Goal: Task Accomplishment & Management: Manage account settings

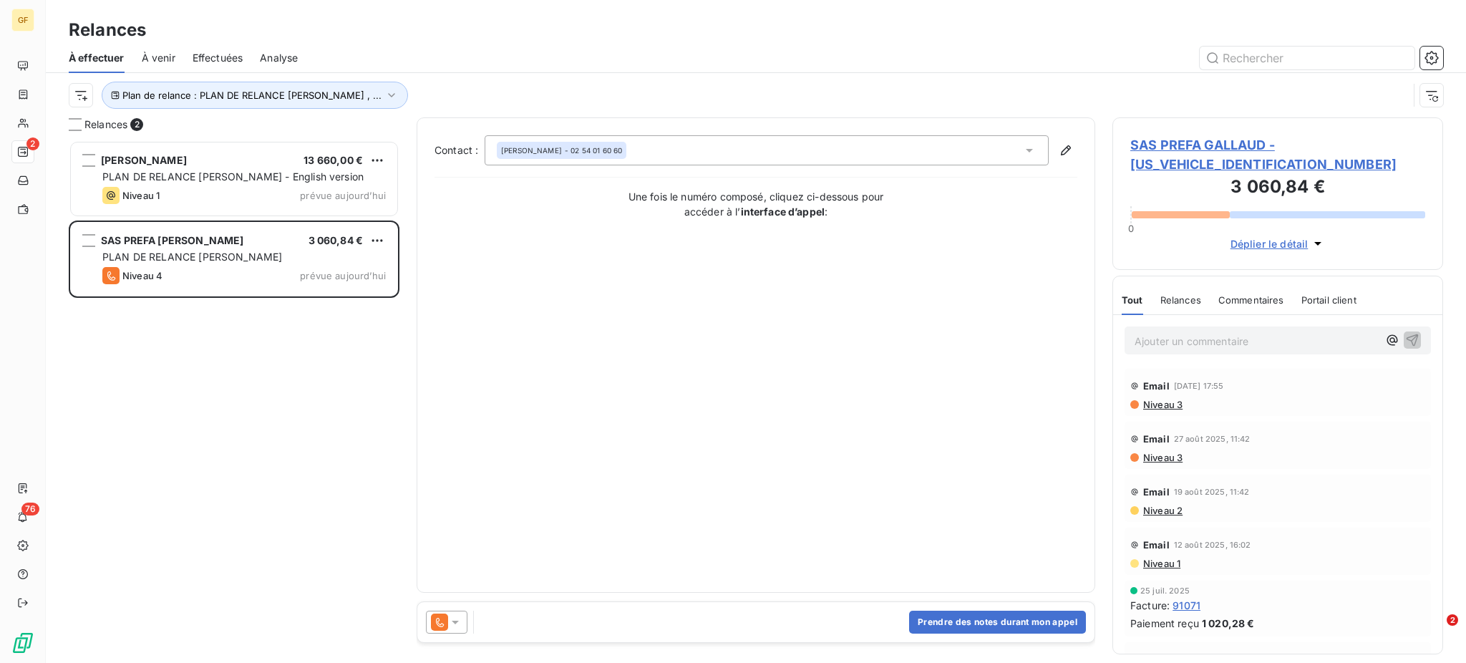
scroll to position [508, 316]
click at [1233, 57] on input "text" at bounding box center [1307, 58] width 215 height 23
type input "92539"
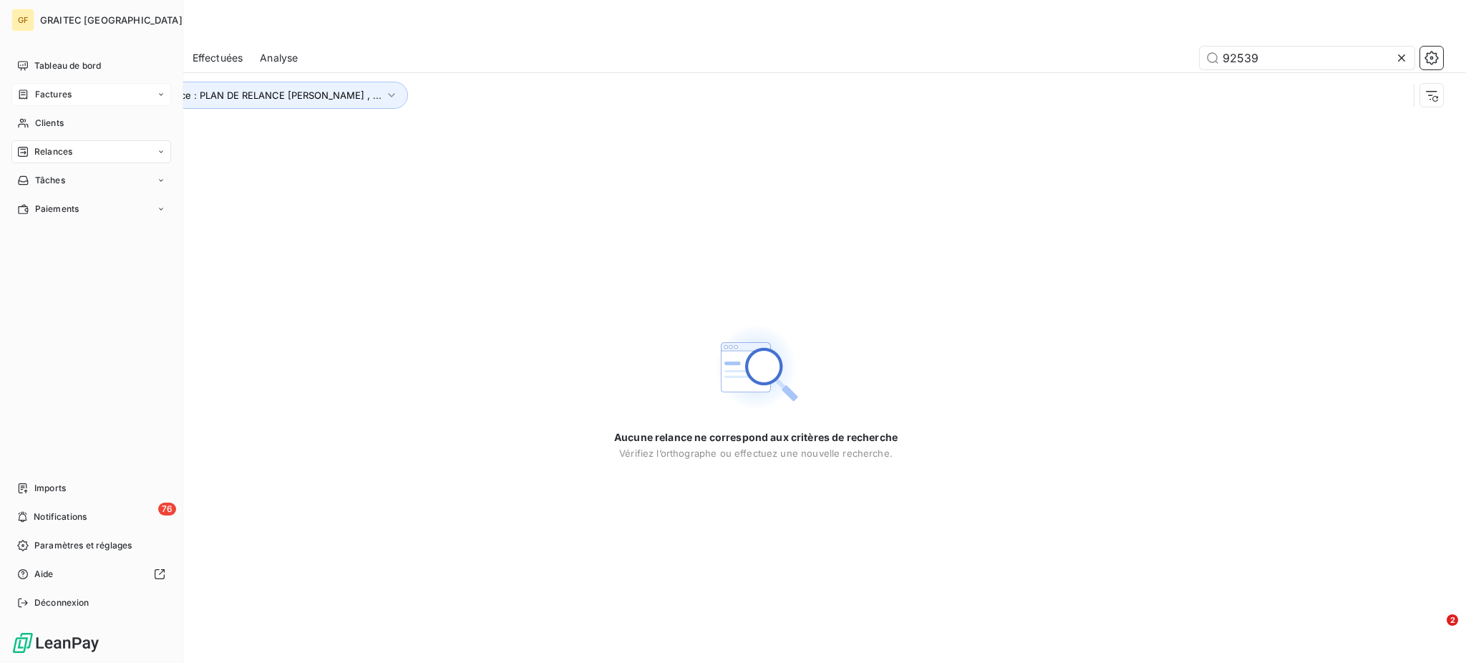
click at [55, 98] on span "Factures" at bounding box center [53, 94] width 37 height 13
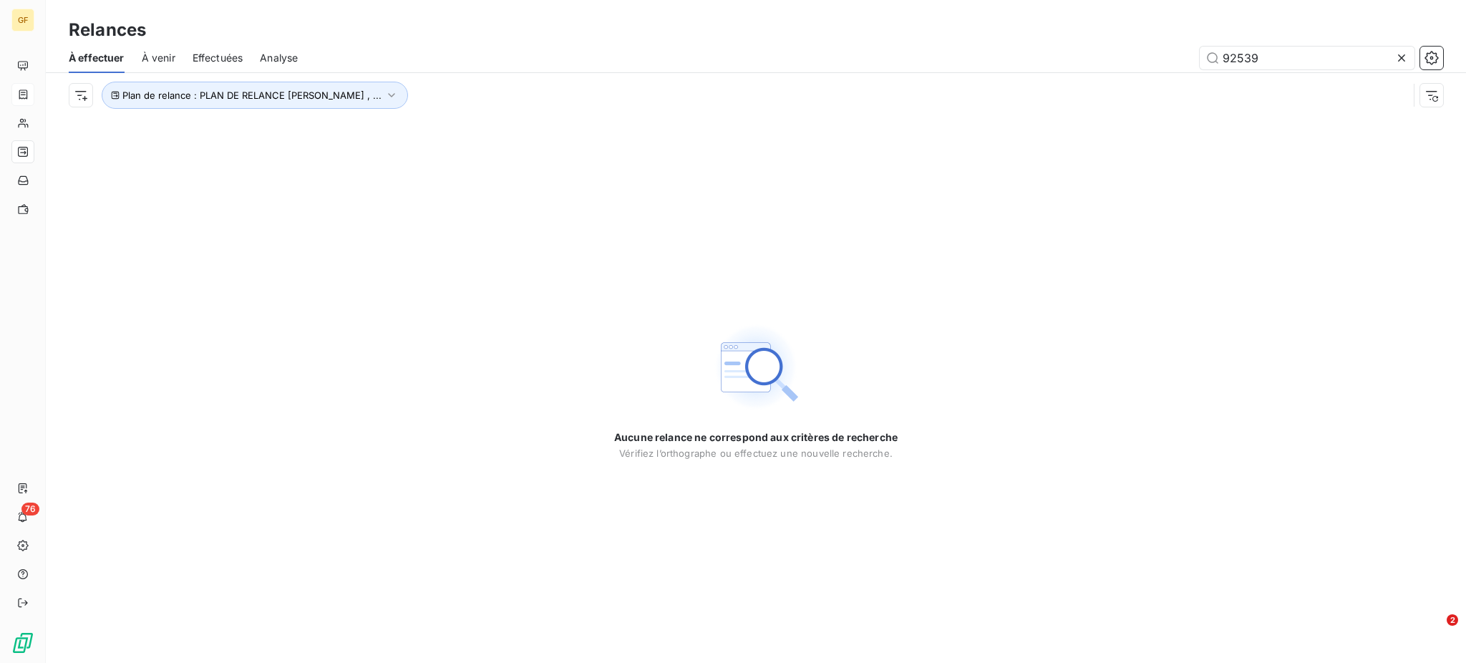
drag, startPoint x: 1280, startPoint y: 61, endPoint x: 1198, endPoint y: 56, distance: 81.8
click at [1198, 56] on div "92539" at bounding box center [879, 58] width 1128 height 23
type input "92539"
drag, startPoint x: 1274, startPoint y: 49, endPoint x: 1211, endPoint y: 60, distance: 64.6
click at [1211, 60] on input "92539" at bounding box center [1307, 58] width 215 height 23
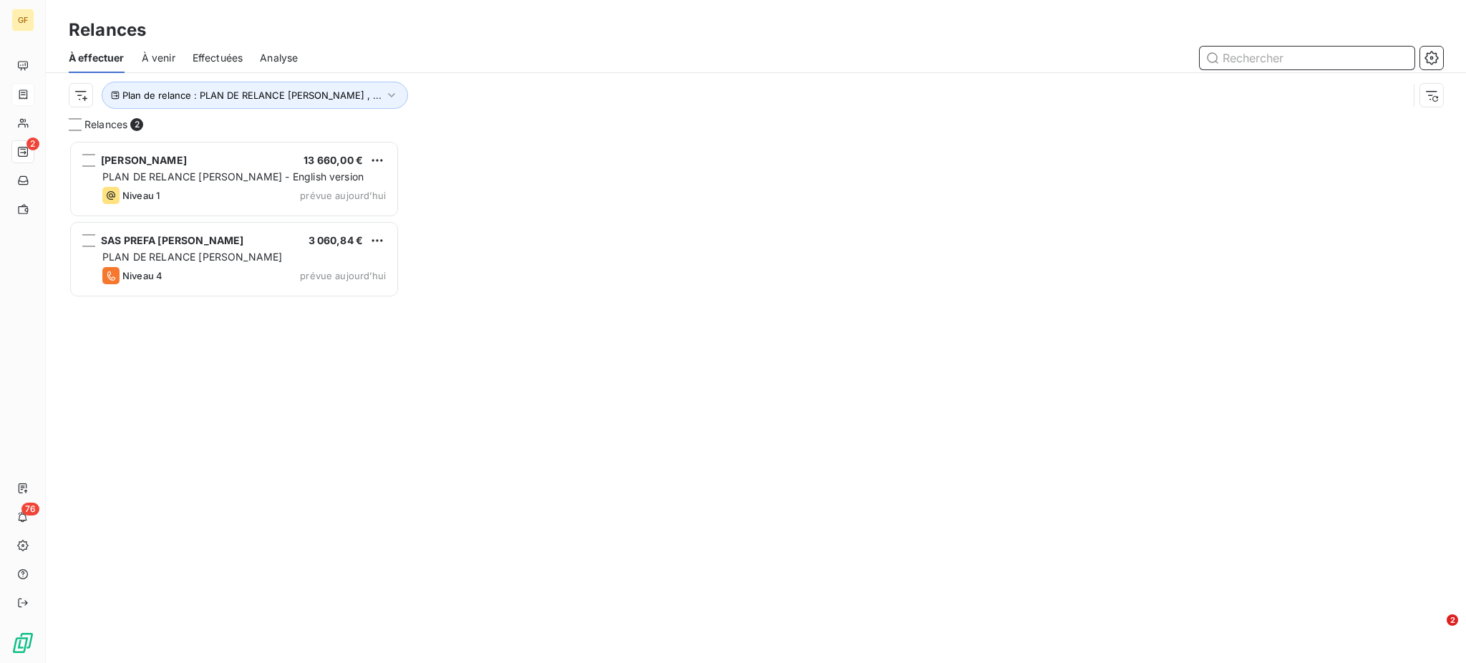
scroll to position [508, 316]
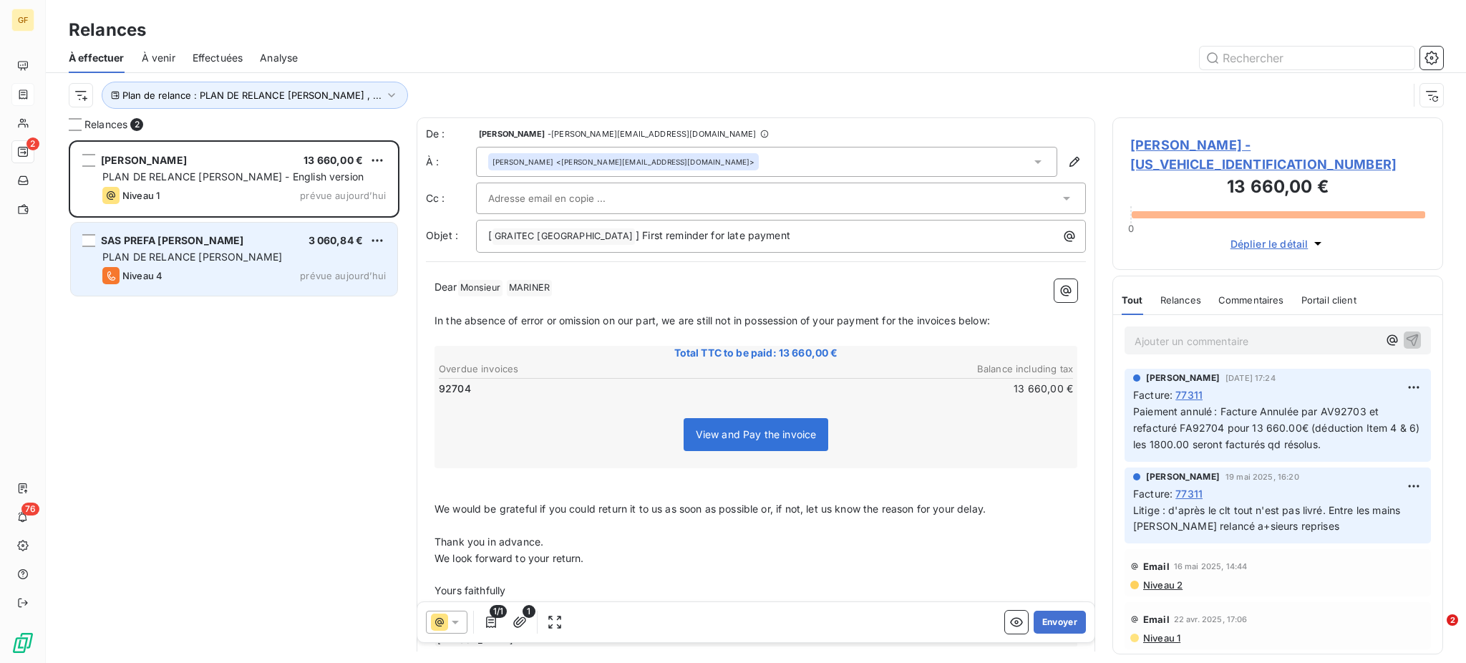
click at [203, 259] on span "PLAN DE RELANCE [PERSON_NAME]" at bounding box center [192, 257] width 180 height 12
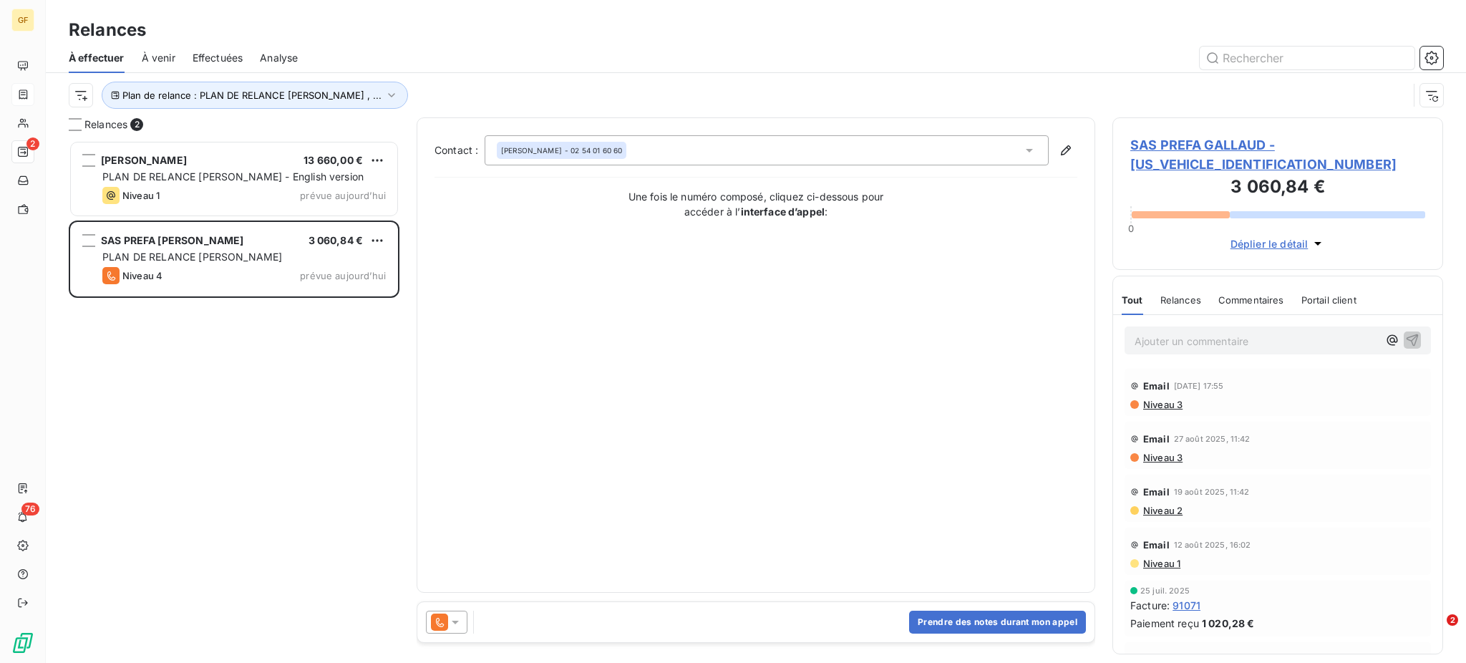
click at [1150, 340] on p "Ajouter un commentaire ﻿" at bounding box center [1256, 341] width 243 height 18
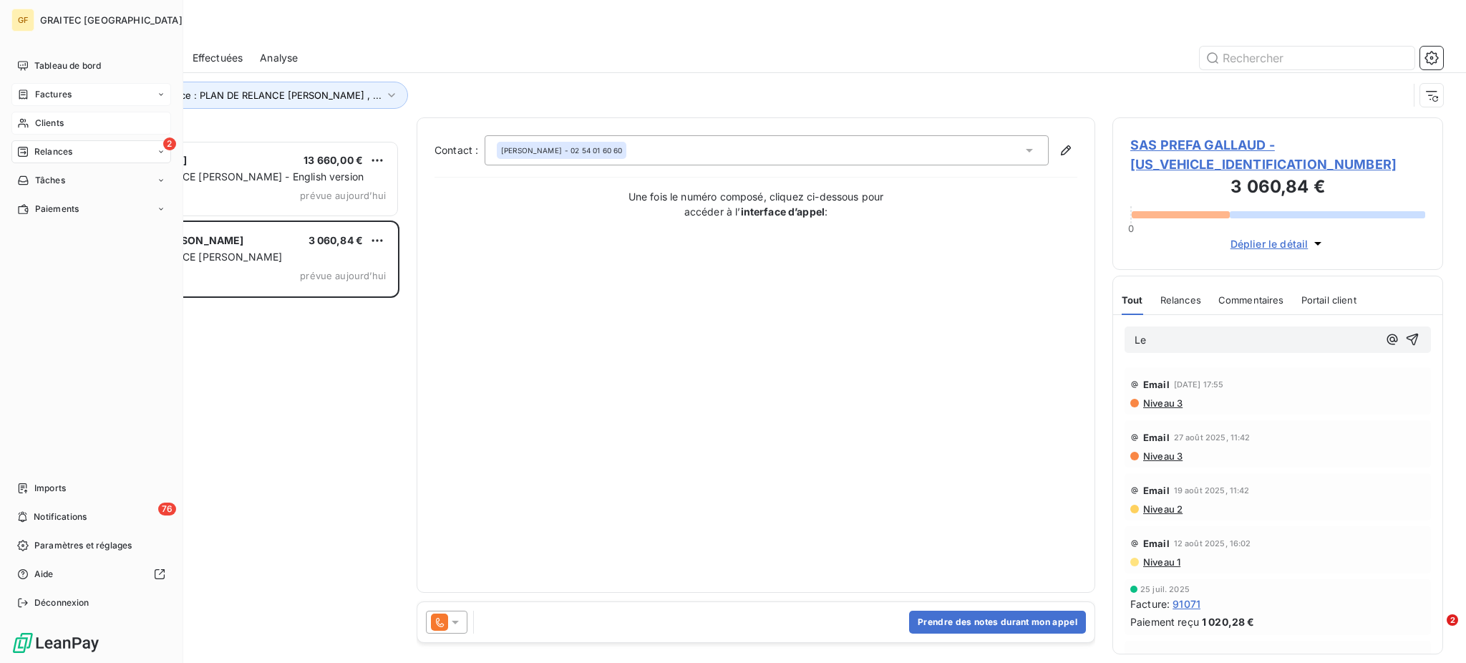
click at [64, 115] on div "Clients" at bounding box center [91, 123] width 160 height 23
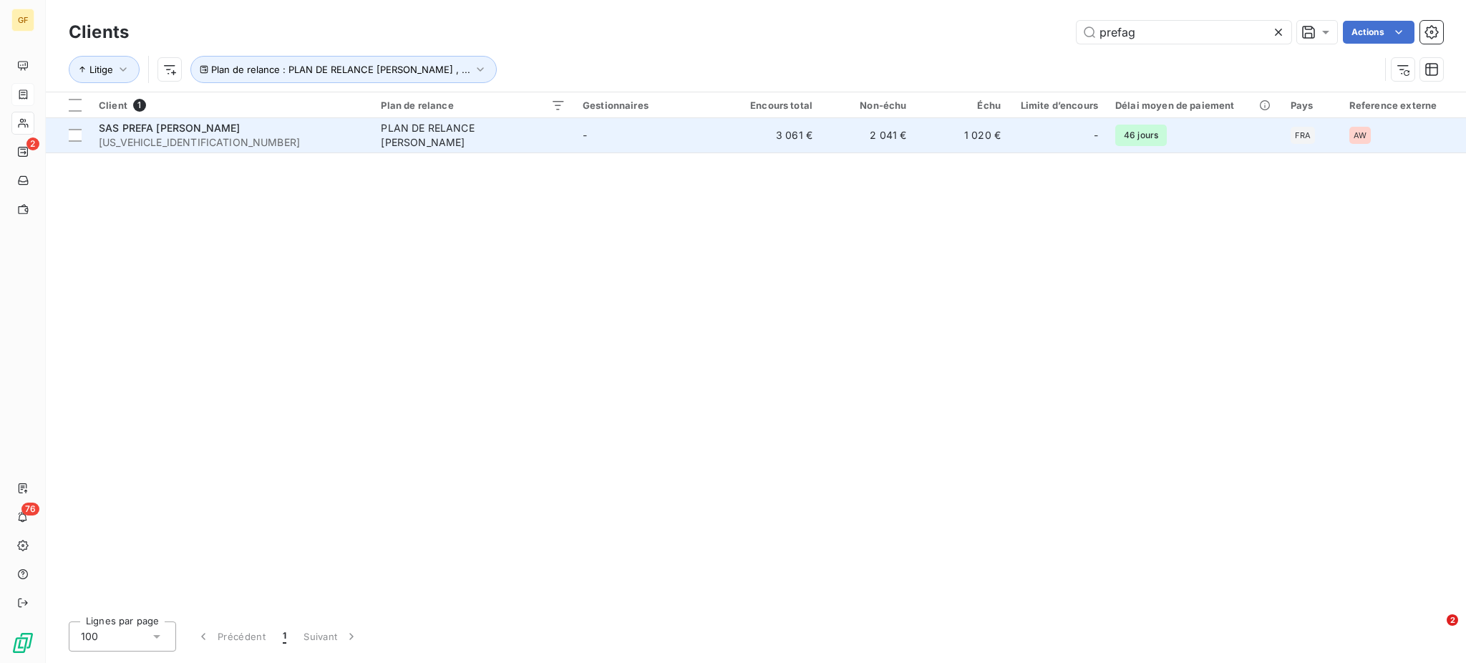
click at [520, 138] on div "PLAN DE RELANCE [PERSON_NAME]" at bounding box center [470, 135] width 179 height 29
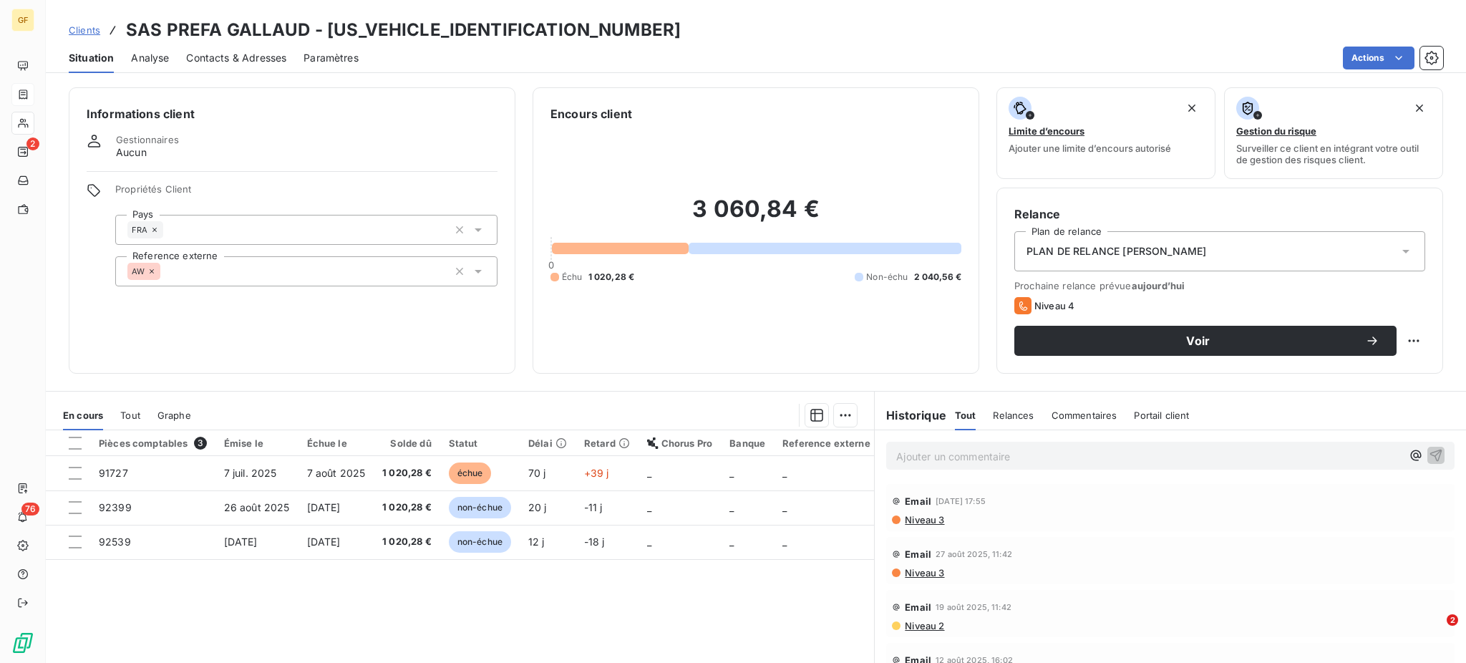
click at [906, 450] on p "Ajouter un commentaire ﻿" at bounding box center [1148, 456] width 505 height 18
click at [1044, 454] on p "Le 15/09: Appel téléphonique." at bounding box center [1148, 455] width 505 height 16
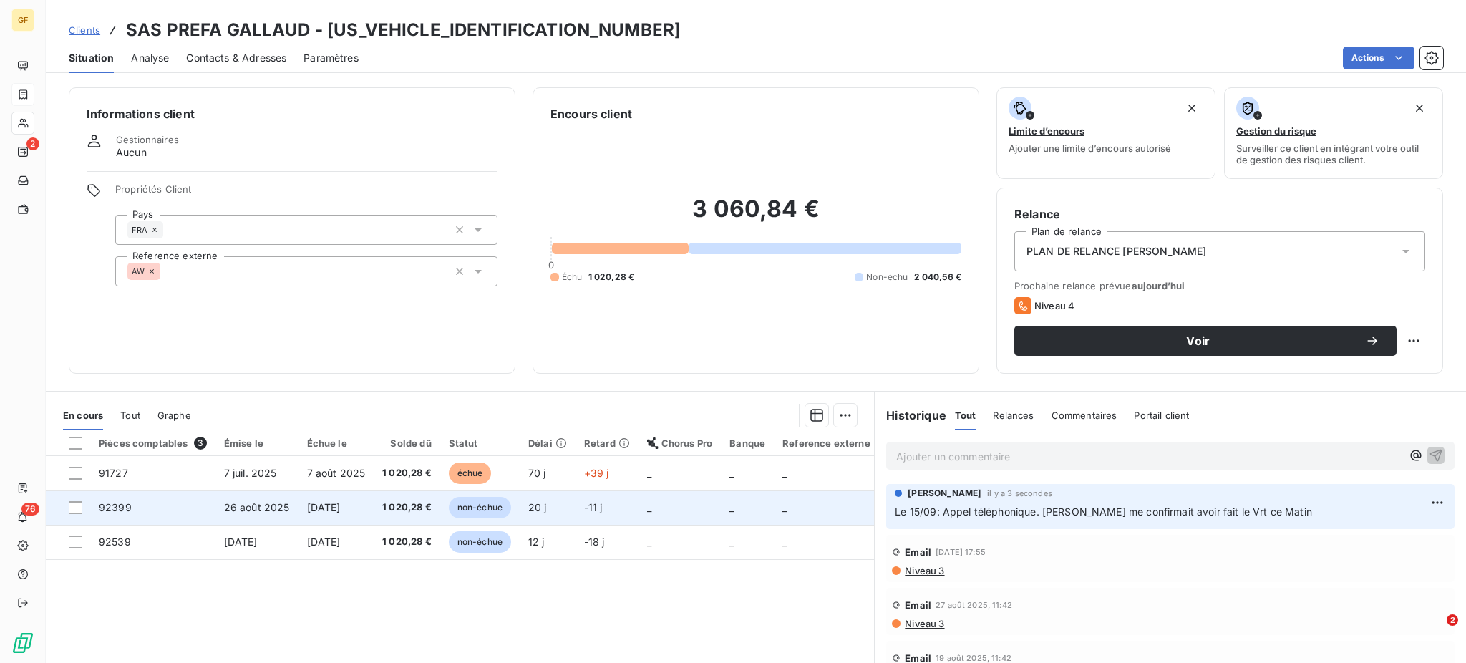
click at [391, 507] on span "1 020,28 €" at bounding box center [406, 507] width 49 height 14
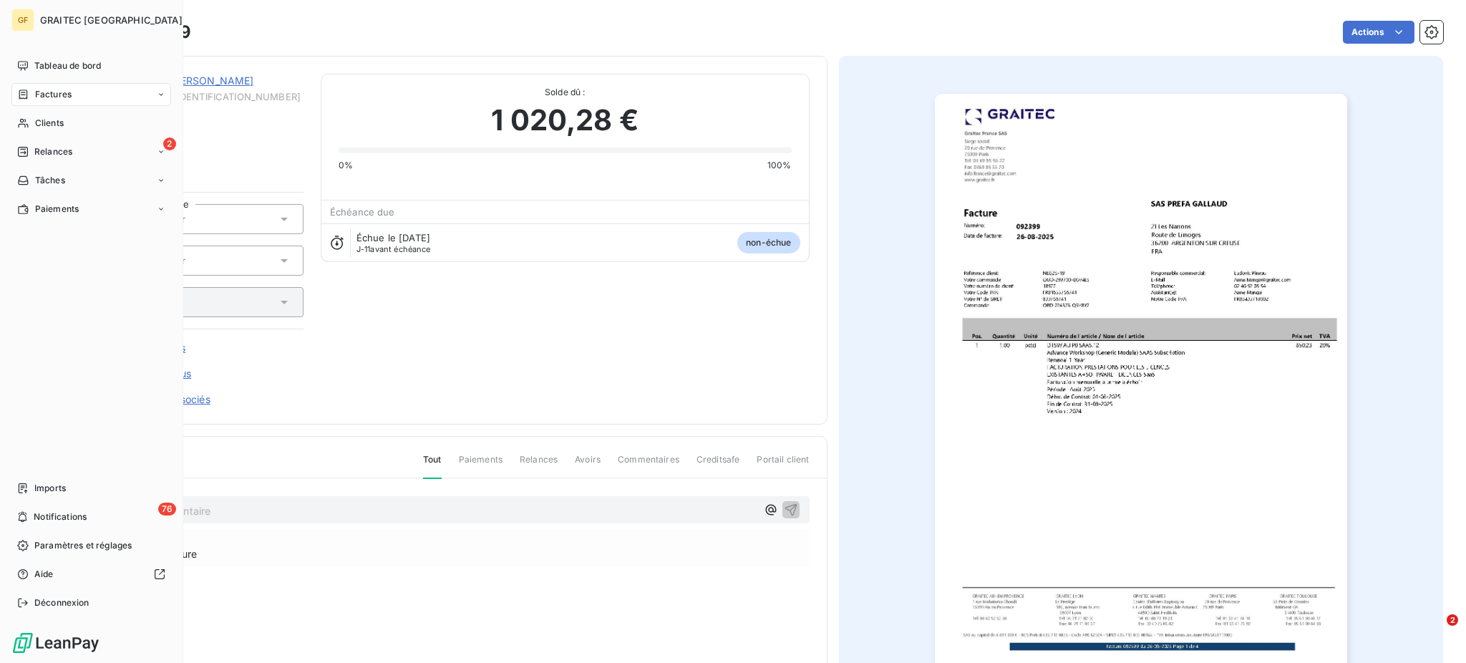
click at [57, 95] on span "Factures" at bounding box center [53, 94] width 37 height 13
click at [50, 89] on span "Factures" at bounding box center [53, 94] width 37 height 13
click at [53, 95] on span "Factures" at bounding box center [53, 94] width 37 height 13
click at [64, 93] on span "Factures" at bounding box center [53, 94] width 37 height 13
click at [49, 123] on span "Clients" at bounding box center [49, 123] width 29 height 13
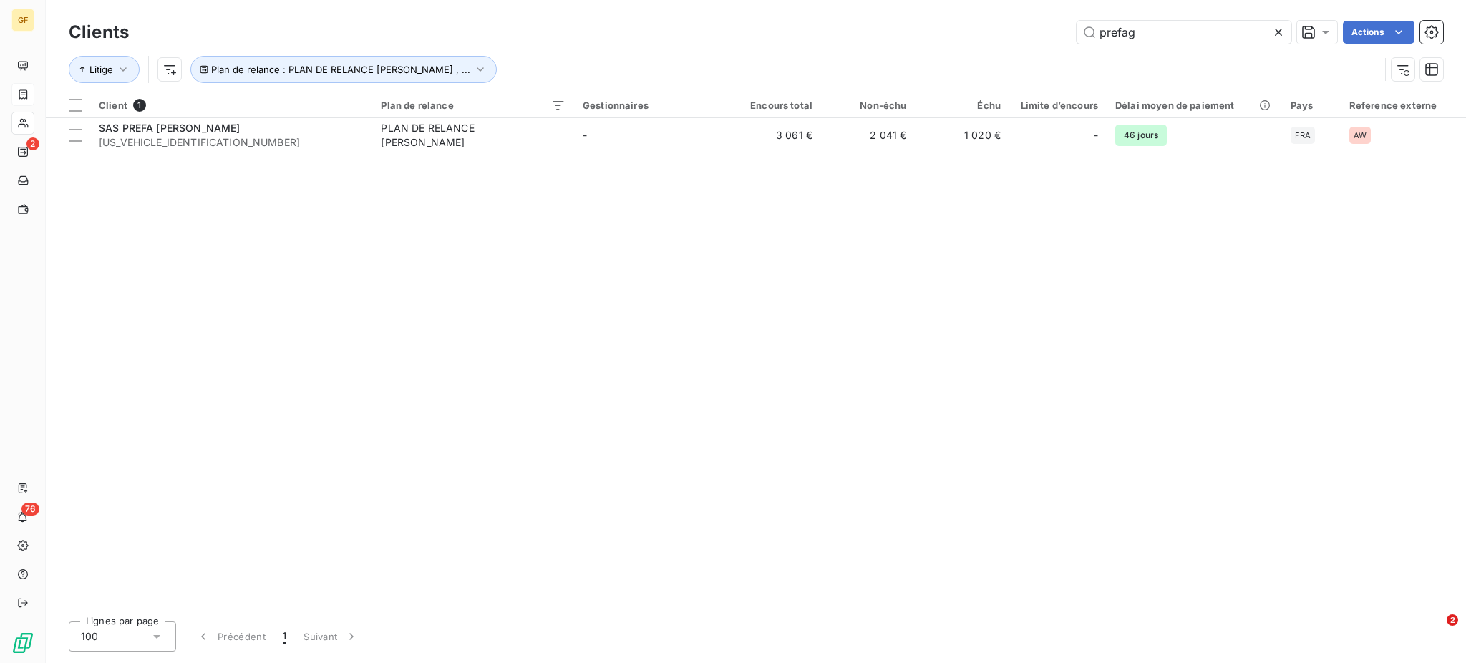
drag, startPoint x: 1181, startPoint y: 34, endPoint x: 1025, endPoint y: 26, distance: 155.6
click at [1025, 26] on div "prefag Actions" at bounding box center [794, 32] width 1297 height 23
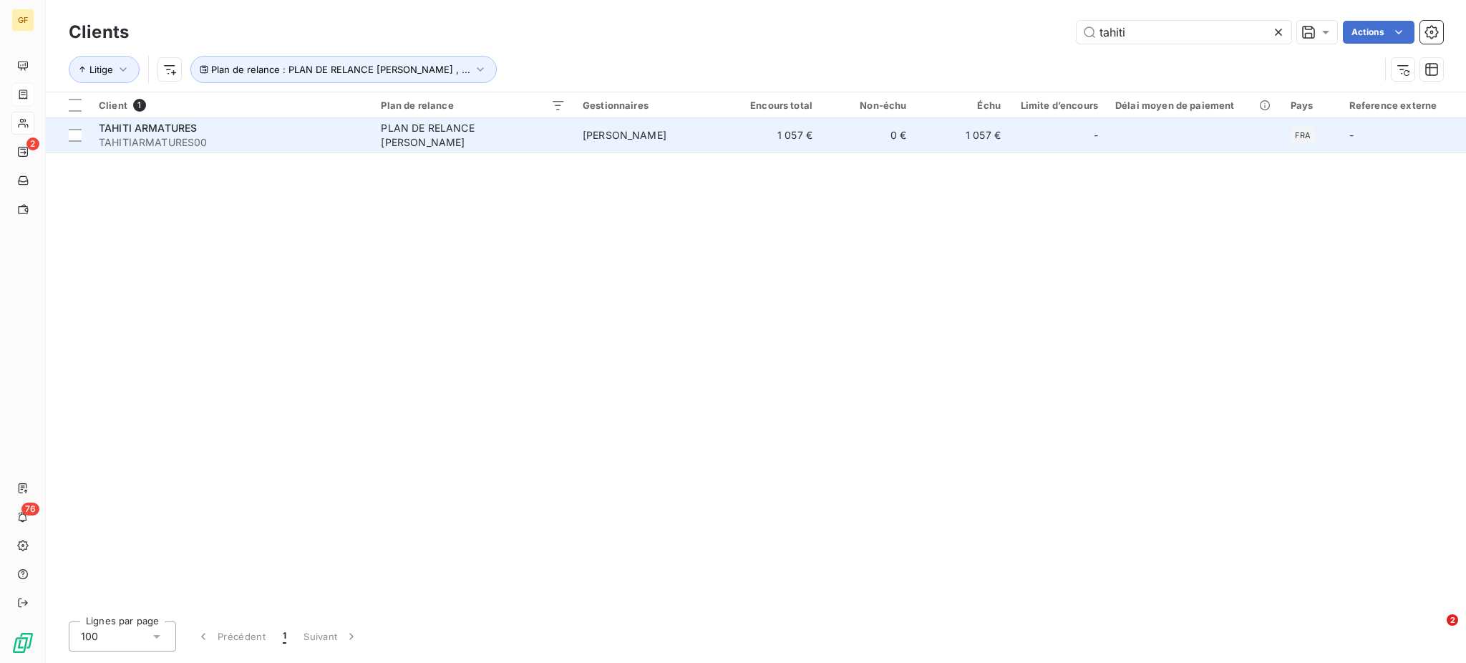
type input "tahiti"
click at [528, 127] on div "PLAN DE RELANCE [PERSON_NAME]" at bounding box center [470, 135] width 179 height 29
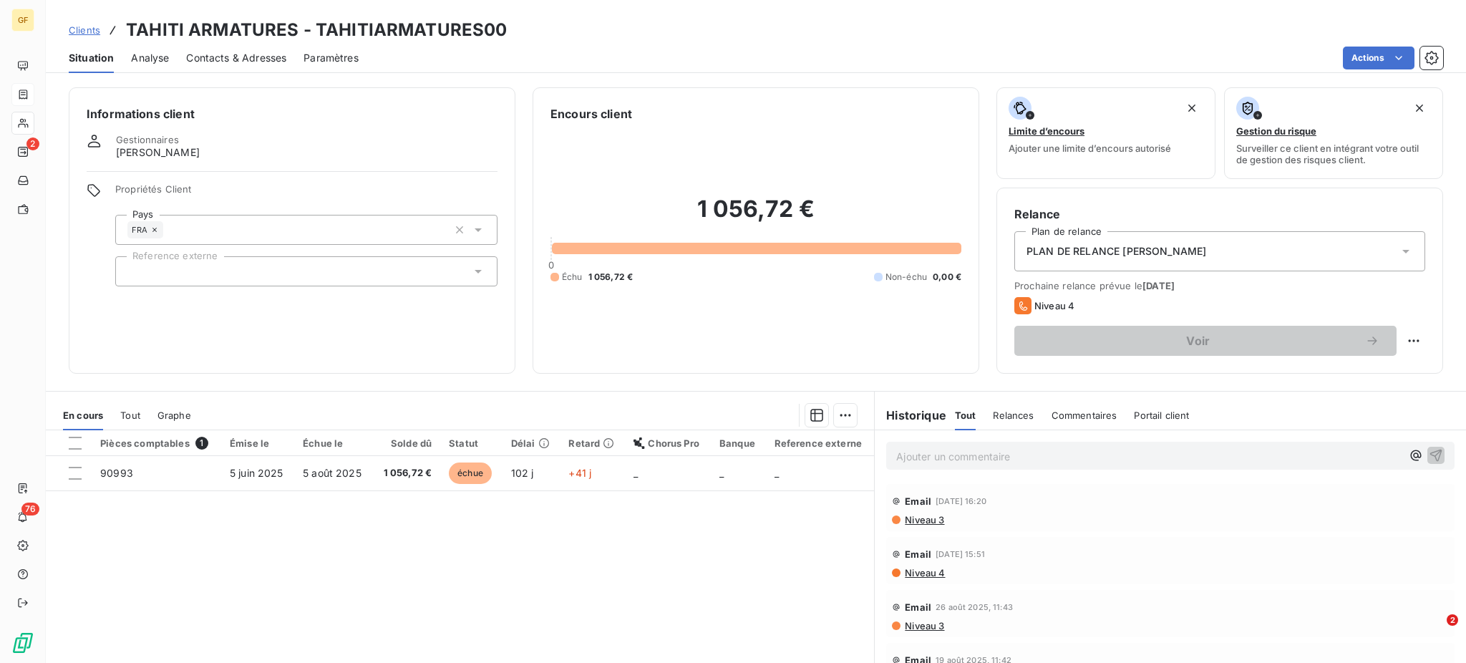
click at [911, 455] on p "Ajouter un commentaire ﻿" at bounding box center [1148, 456] width 505 height 18
click at [915, 520] on span "Niveau 3" at bounding box center [923, 519] width 41 height 11
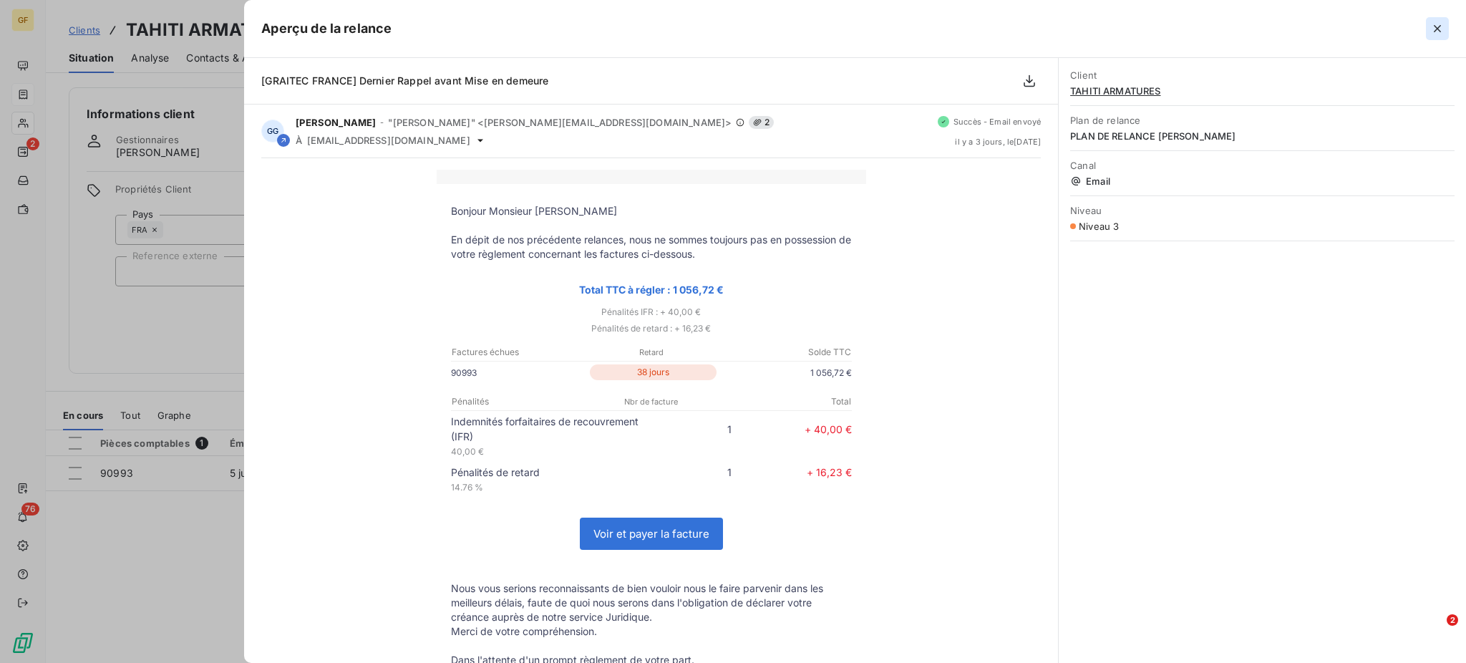
click at [1440, 24] on icon "button" at bounding box center [1437, 28] width 14 height 14
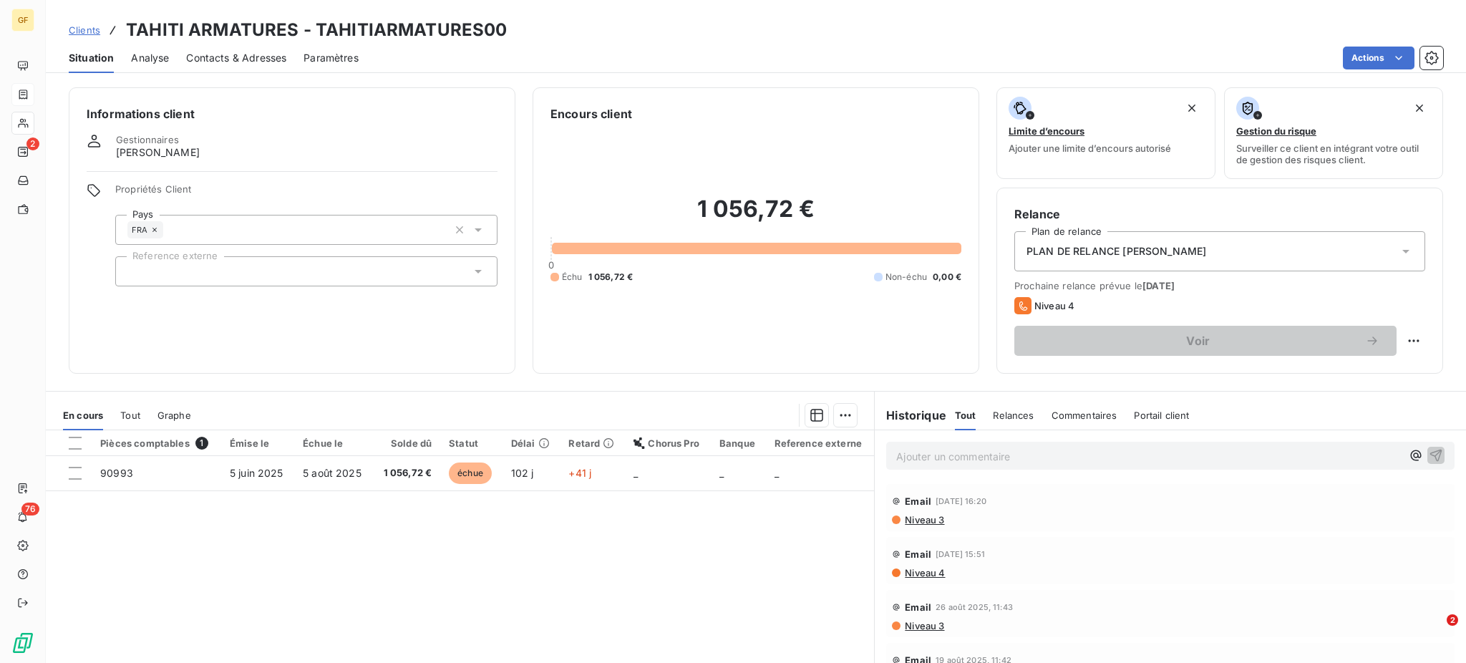
drag, startPoint x: 908, startPoint y: 522, endPoint x: 924, endPoint y: 522, distance: 16.5
click at [924, 522] on span "Niveau 3" at bounding box center [923, 519] width 41 height 11
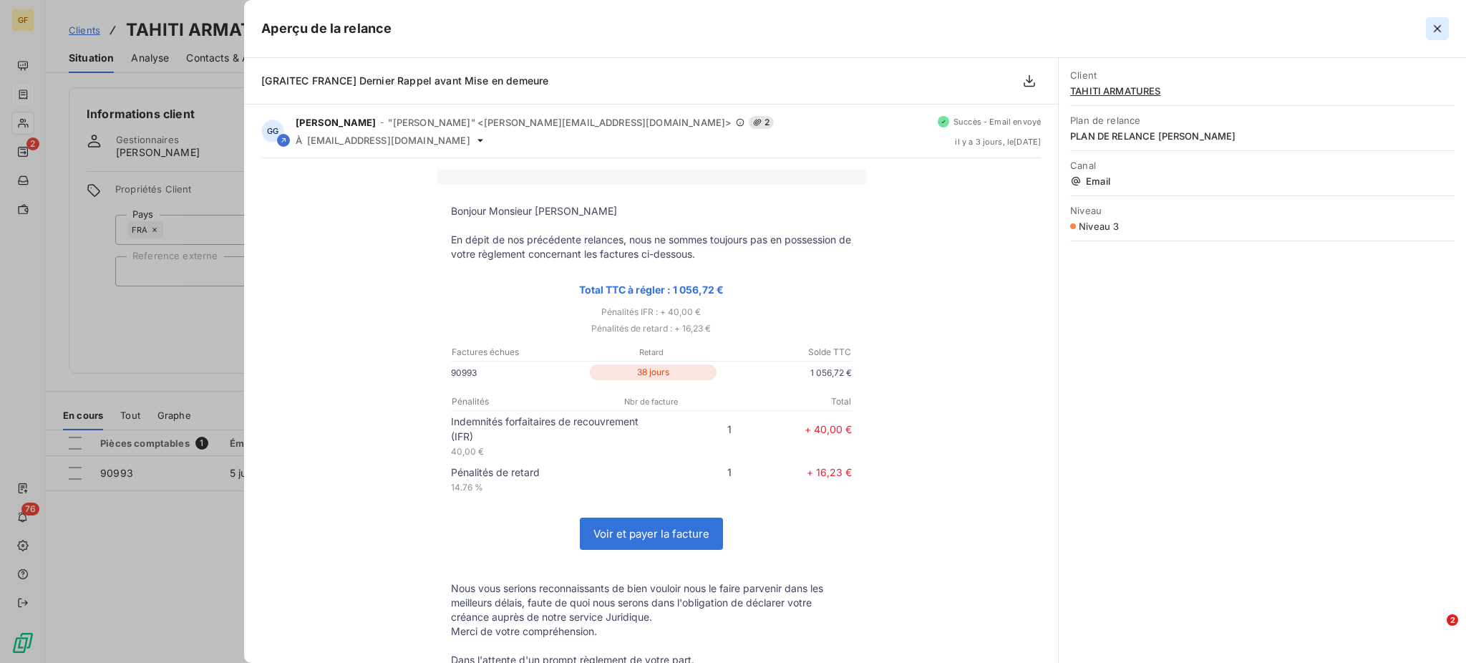
click at [1436, 30] on icon "button" at bounding box center [1437, 28] width 7 height 7
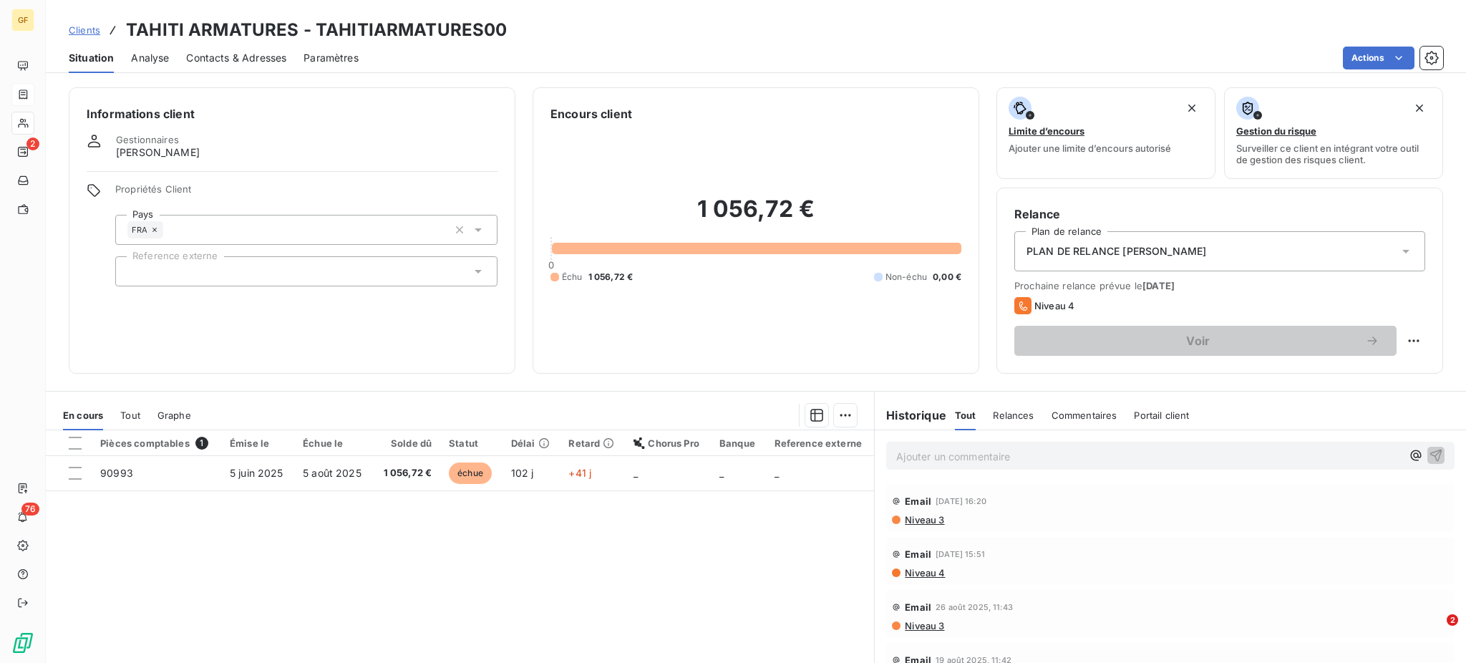
drag, startPoint x: 901, startPoint y: 448, endPoint x: 905, endPoint y: 457, distance: 9.3
click at [905, 457] on p "Ajouter un commentaire ﻿" at bounding box center [1148, 456] width 505 height 18
drag, startPoint x: 1220, startPoint y: 453, endPoint x: 1236, endPoint y: 457, distance: 16.2
click at [1236, 457] on p "Loupé sur Relance Niveau 3 du 12/09. Appel téléphonique. Rappeler Mr" at bounding box center [1148, 455] width 505 height 16
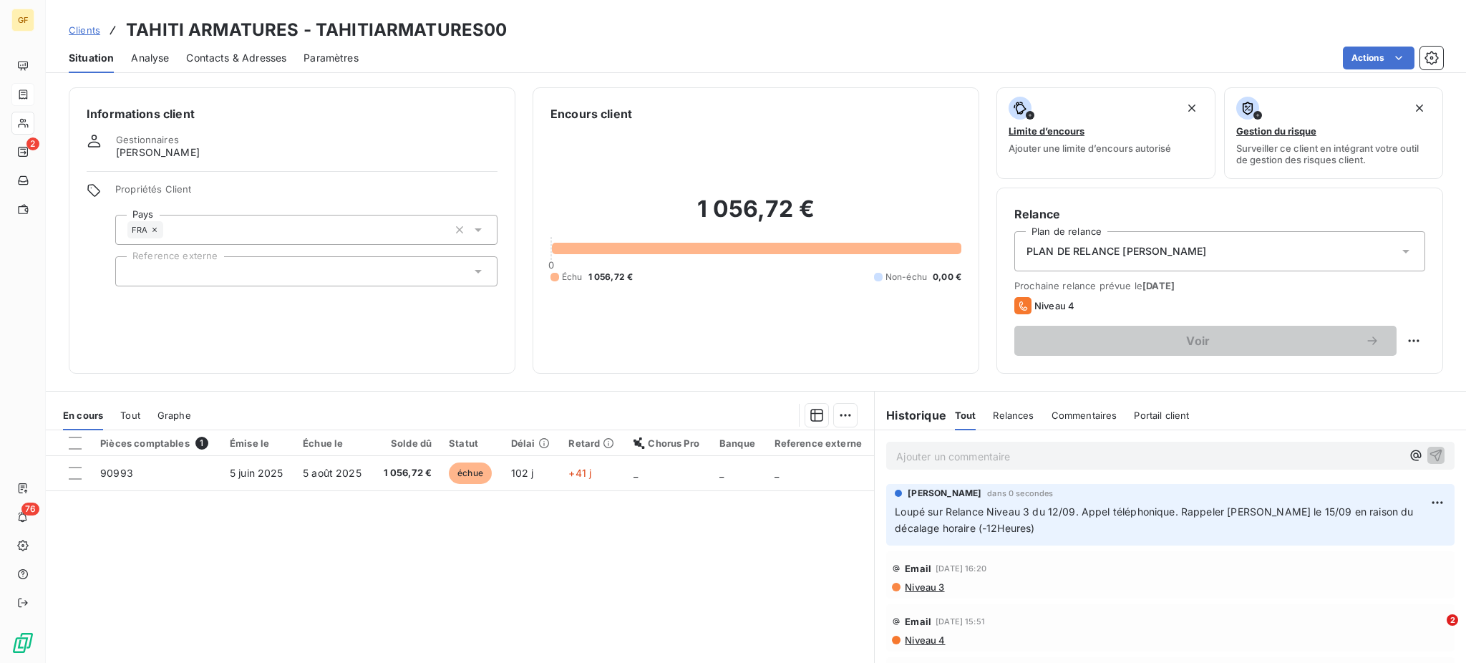
click at [81, 26] on span "Clients" at bounding box center [85, 29] width 32 height 11
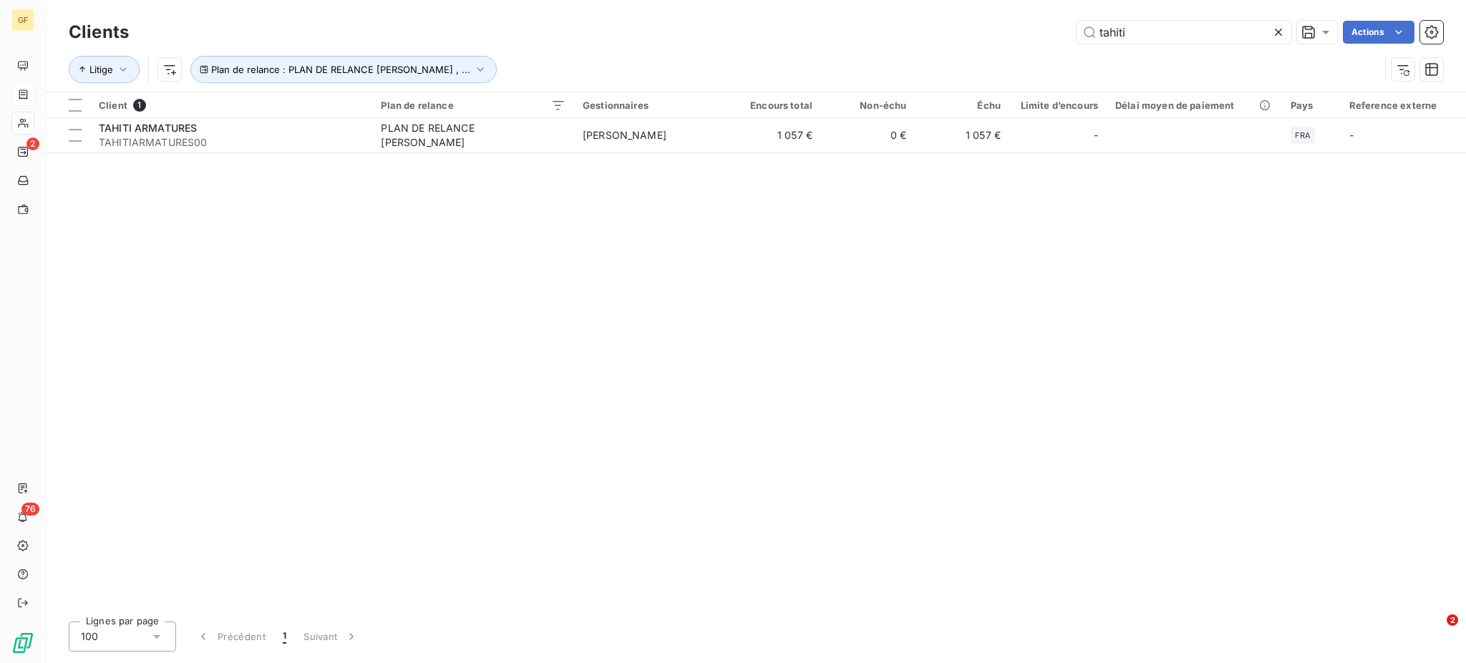
drag, startPoint x: 1186, startPoint y: 42, endPoint x: 1033, endPoint y: 30, distance: 152.9
click at [1033, 30] on div "tahiti Actions" at bounding box center [794, 32] width 1297 height 23
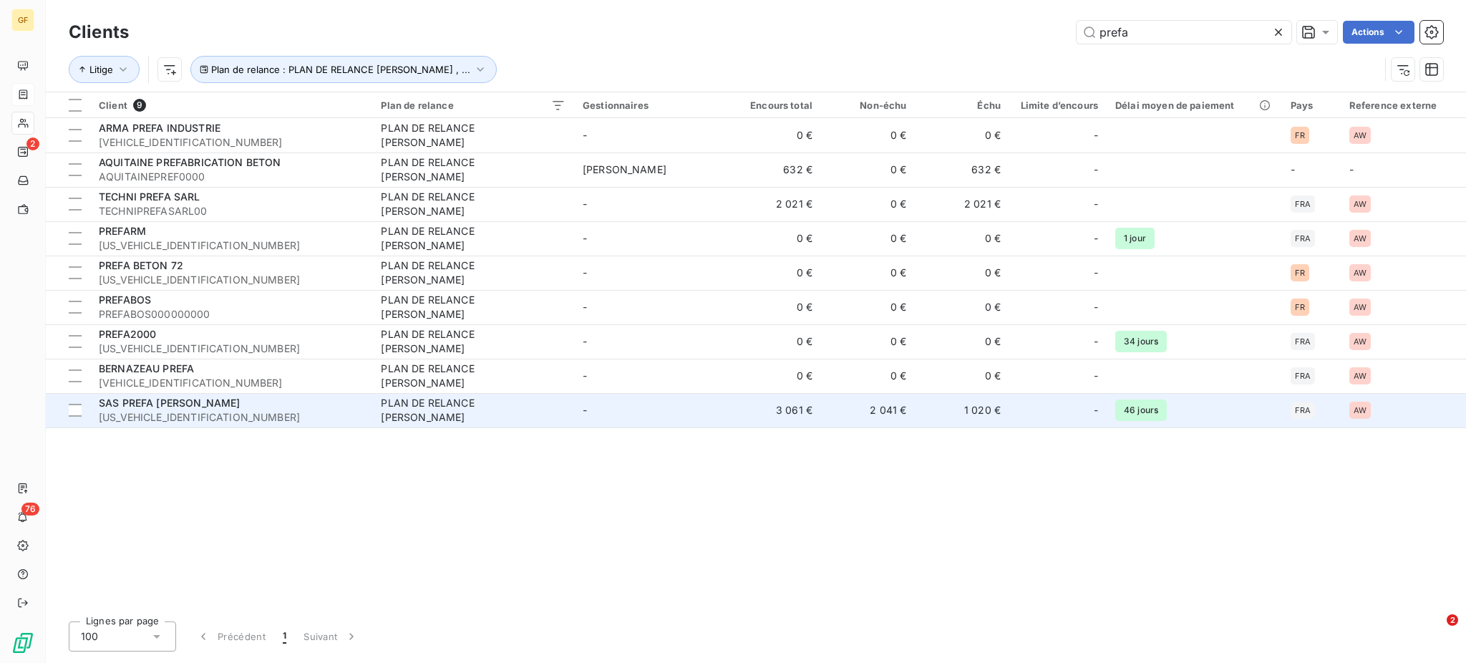
type input "prefa"
click at [215, 407] on div "SAS PREFA [PERSON_NAME]" at bounding box center [231, 403] width 265 height 14
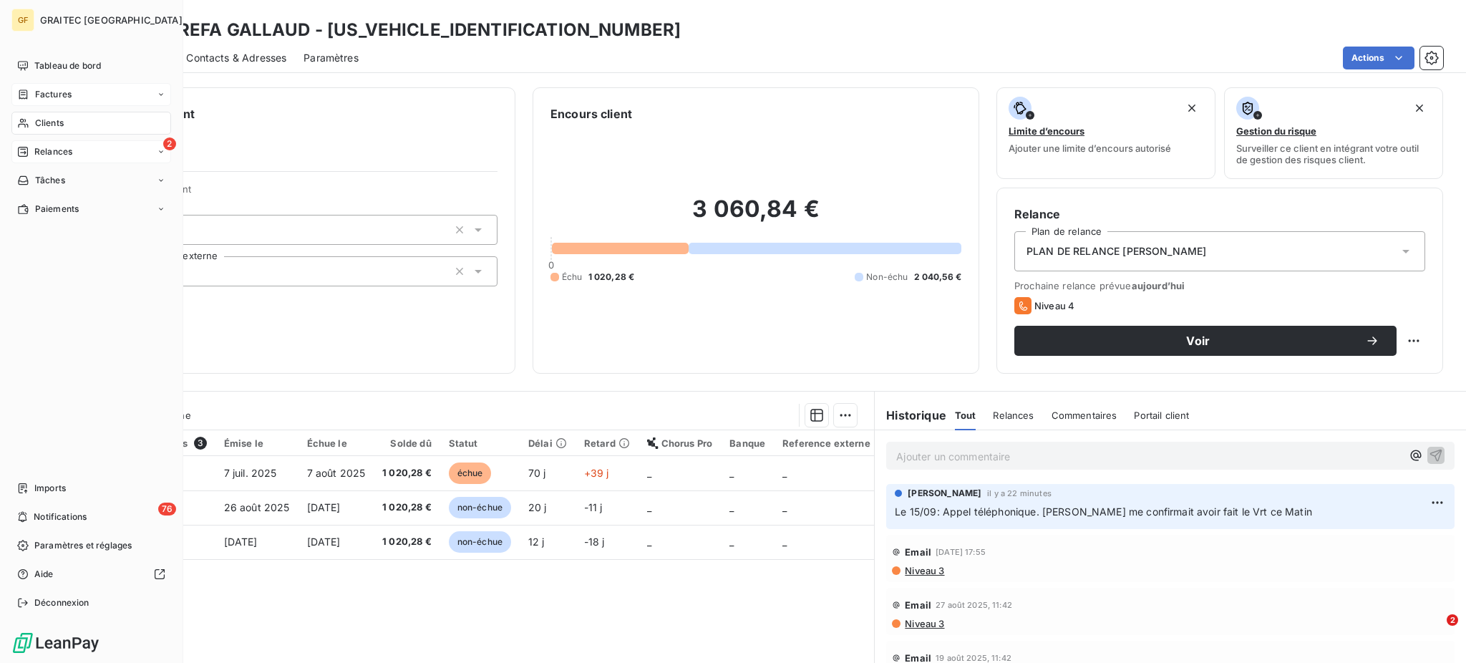
click at [52, 153] on span "Relances" at bounding box center [53, 151] width 38 height 13
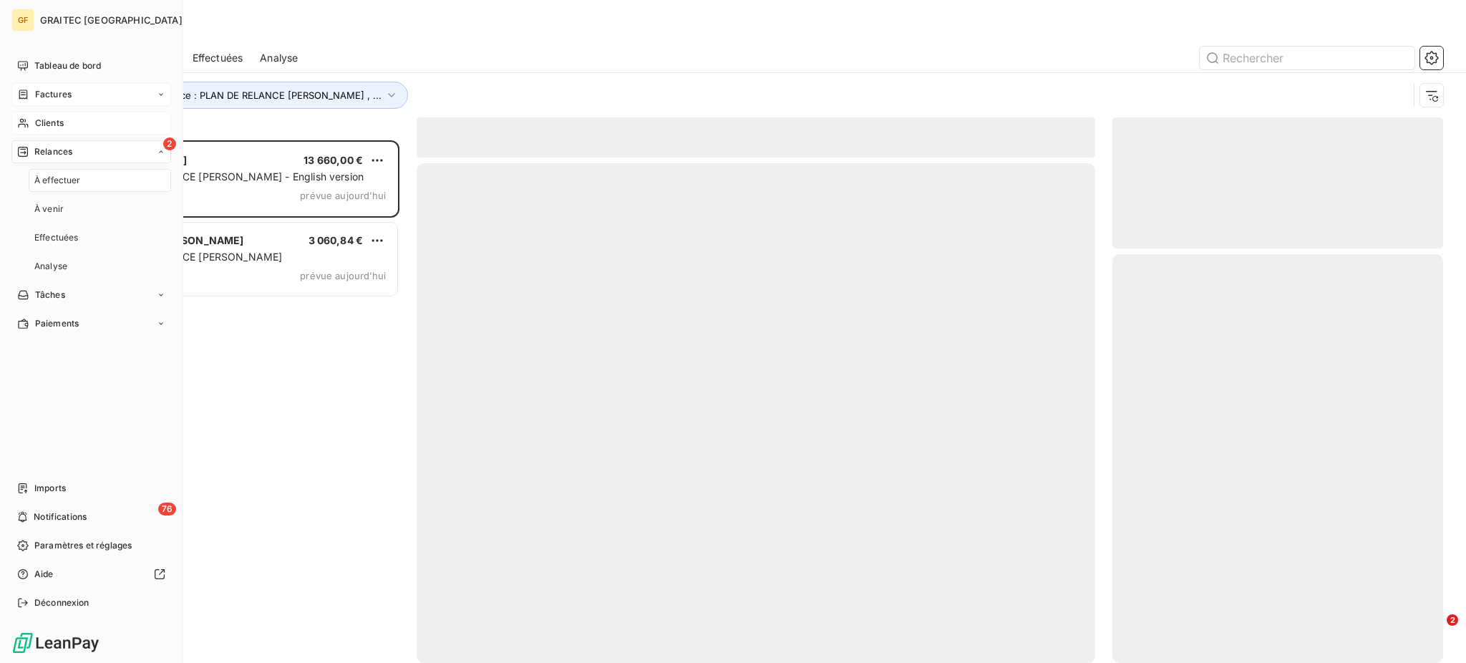
scroll to position [508, 316]
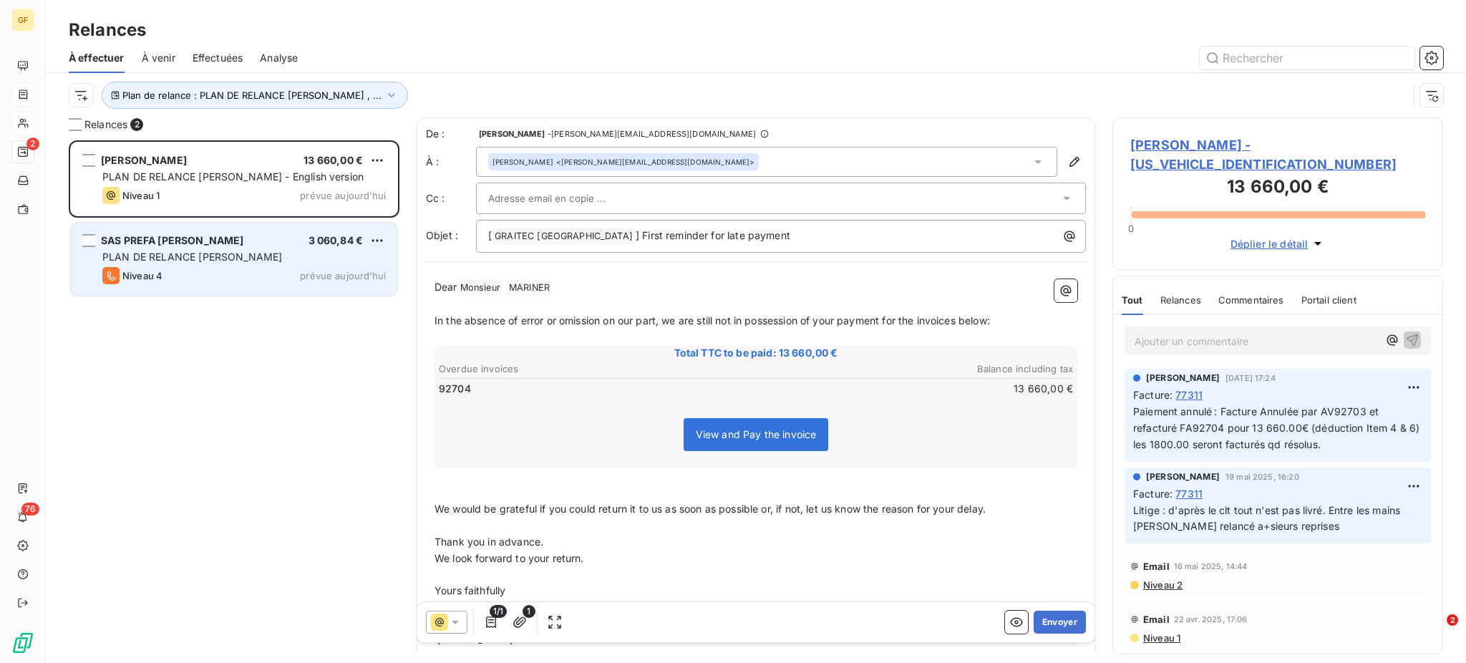
click at [208, 248] on div "SAS PREFA GALLAUD 3 060,84 € PLAN DE RELANCE [PERSON_NAME] 4 prévue [DATE]" at bounding box center [234, 259] width 326 height 73
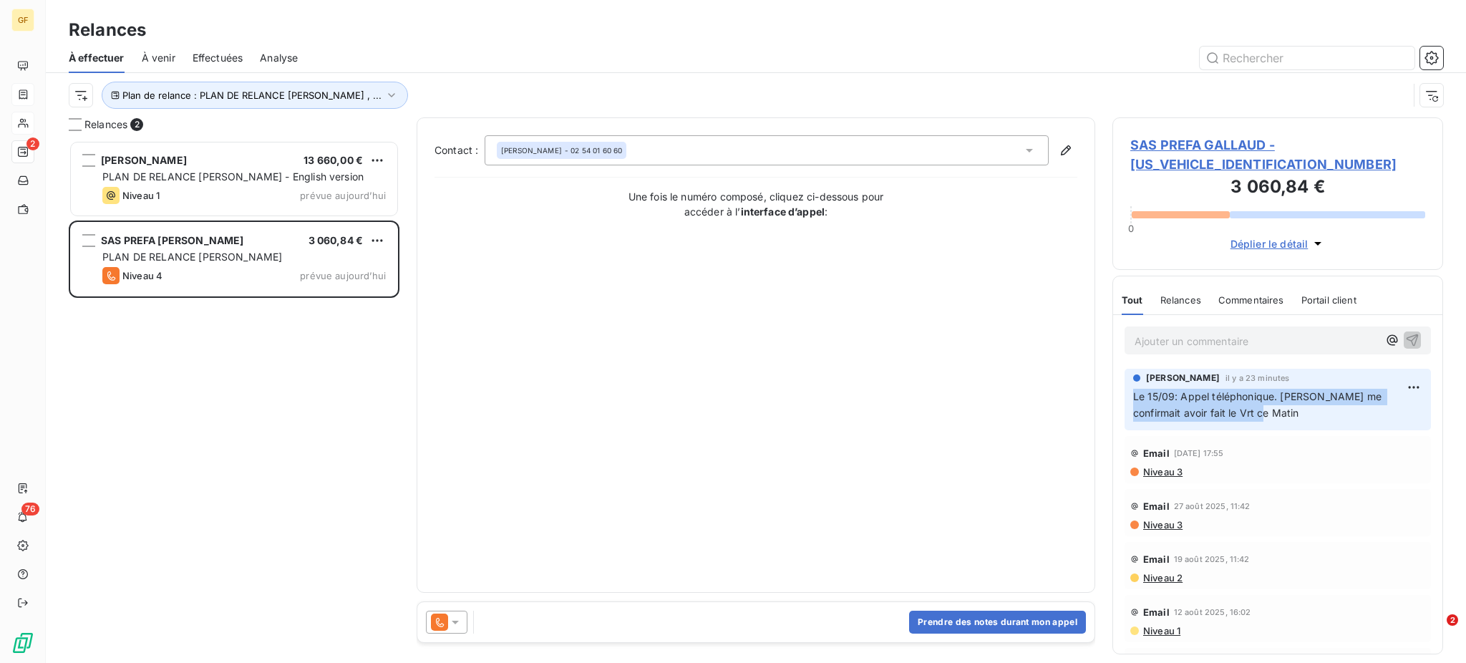
drag, startPoint x: 1134, startPoint y: 394, endPoint x: 1230, endPoint y: 410, distance: 97.3
click at [1230, 410] on p "Le 15/09: Appel téléphonique. [PERSON_NAME] me confirmait avoir fait le Vrt ce …" at bounding box center [1277, 405] width 289 height 33
copy span "Le 15/09: Appel téléphonique. [PERSON_NAME] me confirmait avoir fait le Vrt ce …"
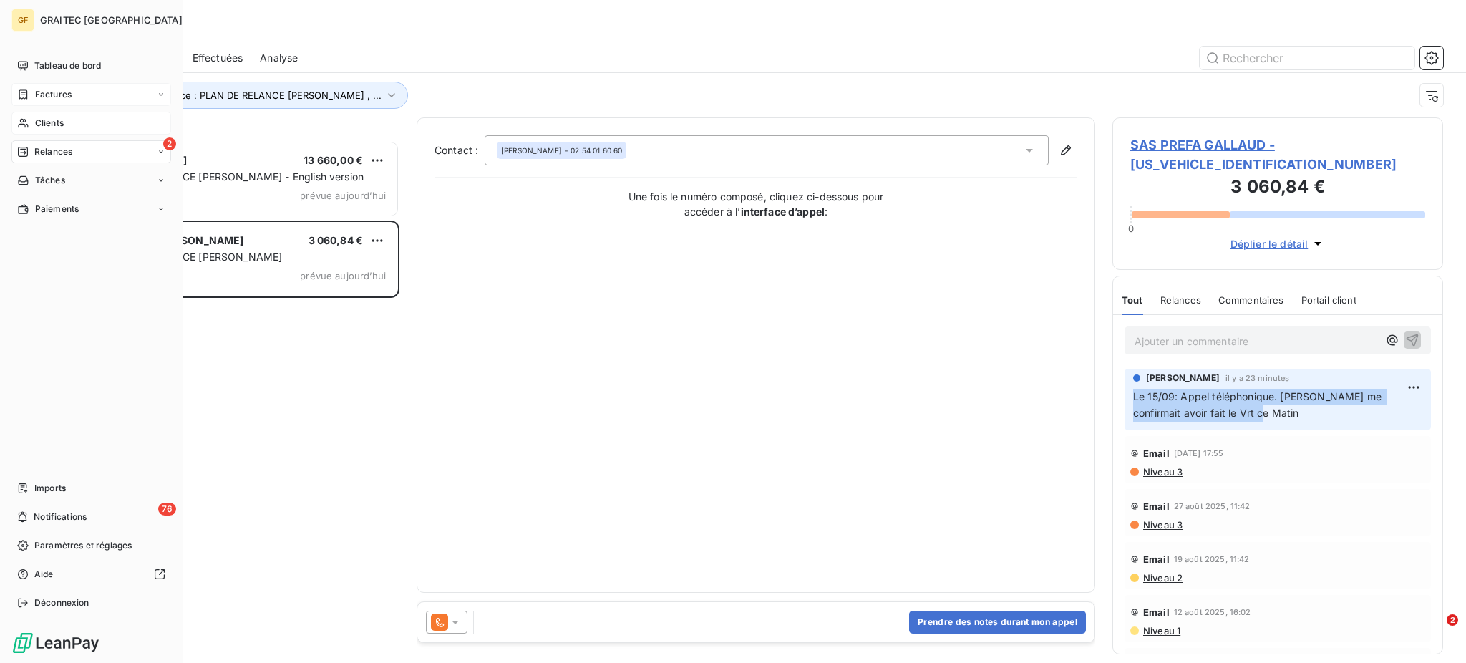
click at [49, 115] on div "Clients" at bounding box center [91, 123] width 160 height 23
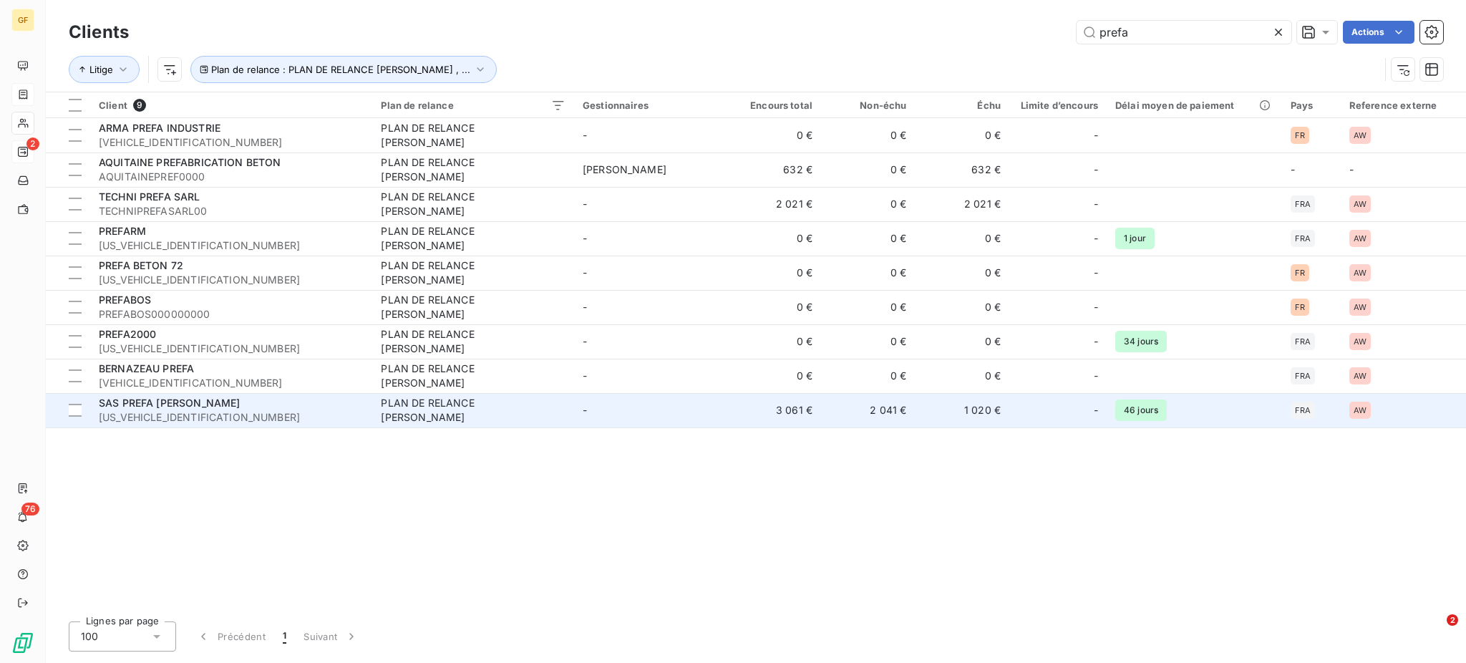
click at [399, 418] on td "PLAN DE RELANCE [PERSON_NAME]" at bounding box center [472, 410] width 201 height 34
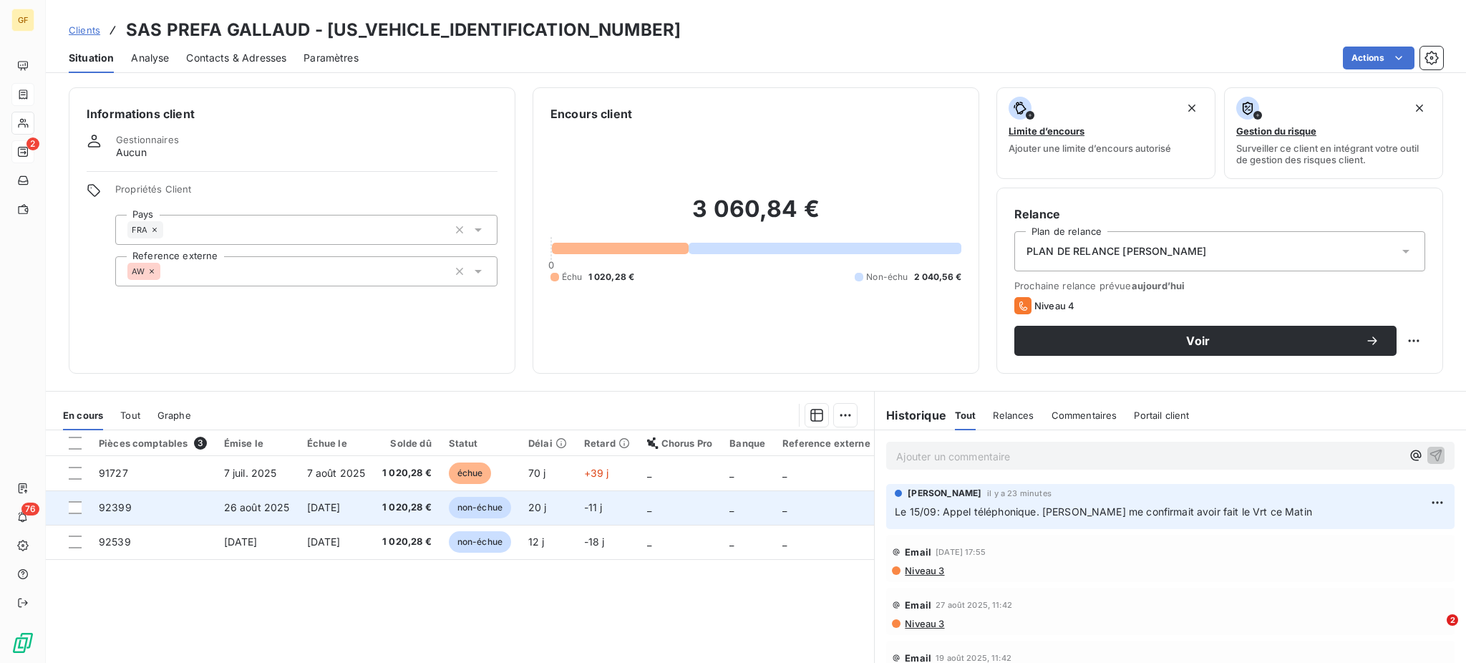
click at [317, 505] on span "[DATE]" at bounding box center [324, 507] width 34 height 12
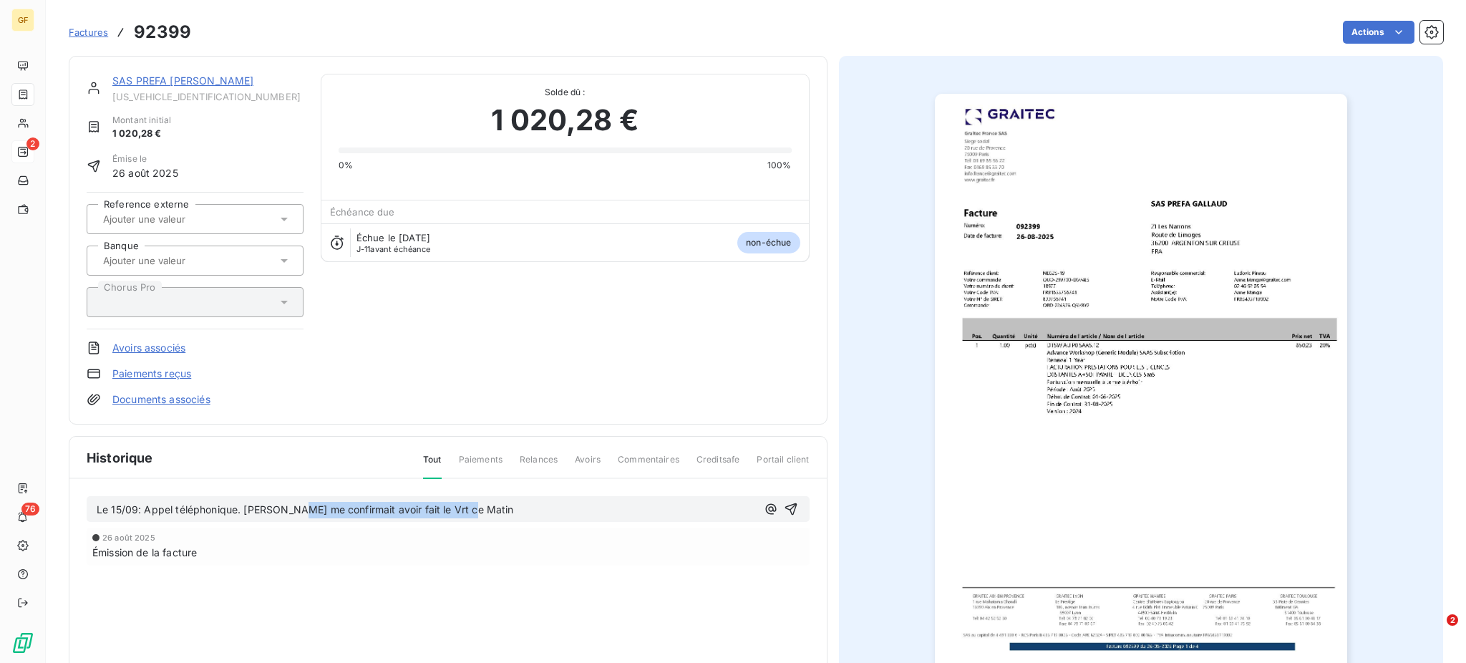
drag, startPoint x: 294, startPoint y: 508, endPoint x: 498, endPoint y: 518, distance: 204.3
click at [498, 518] on div "Le 15/09: Appel téléphonique. [PERSON_NAME] me confirmait avoir fait le Vrt ce …" at bounding box center [448, 509] width 723 height 26
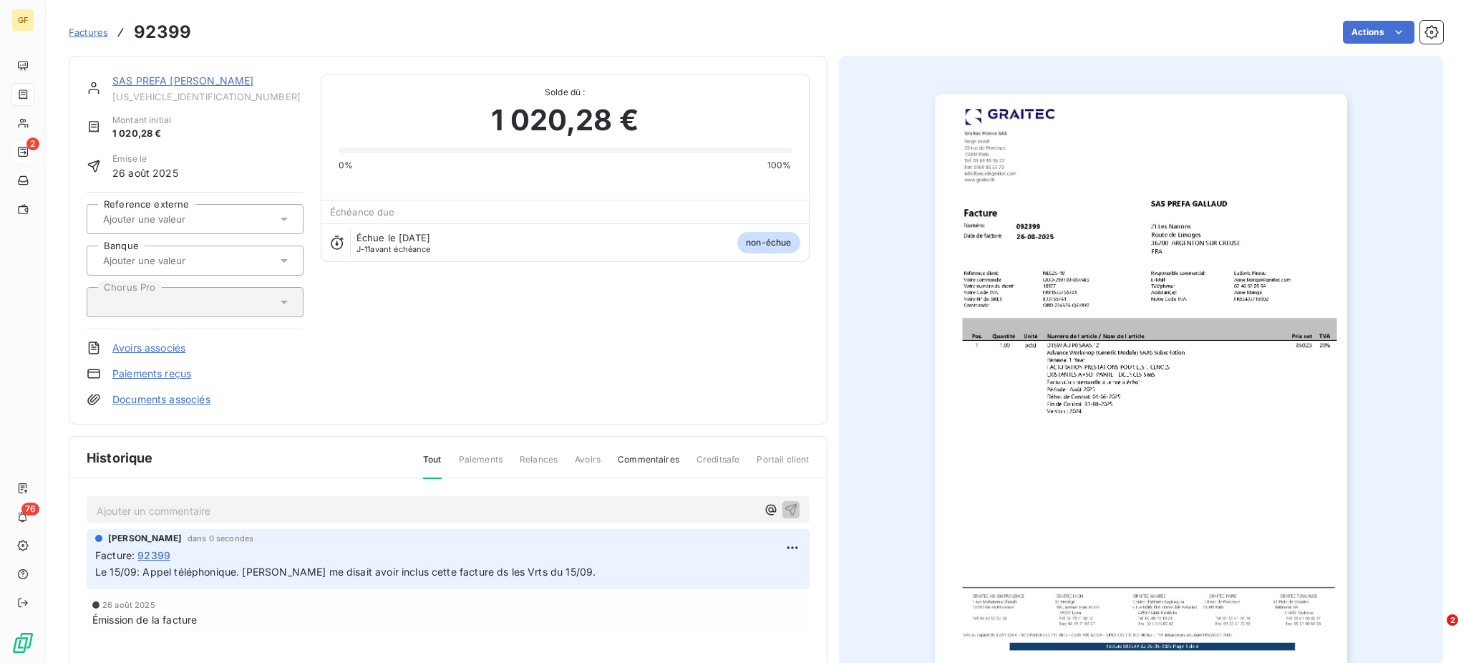
click at [90, 32] on span "Factures" at bounding box center [88, 31] width 39 height 11
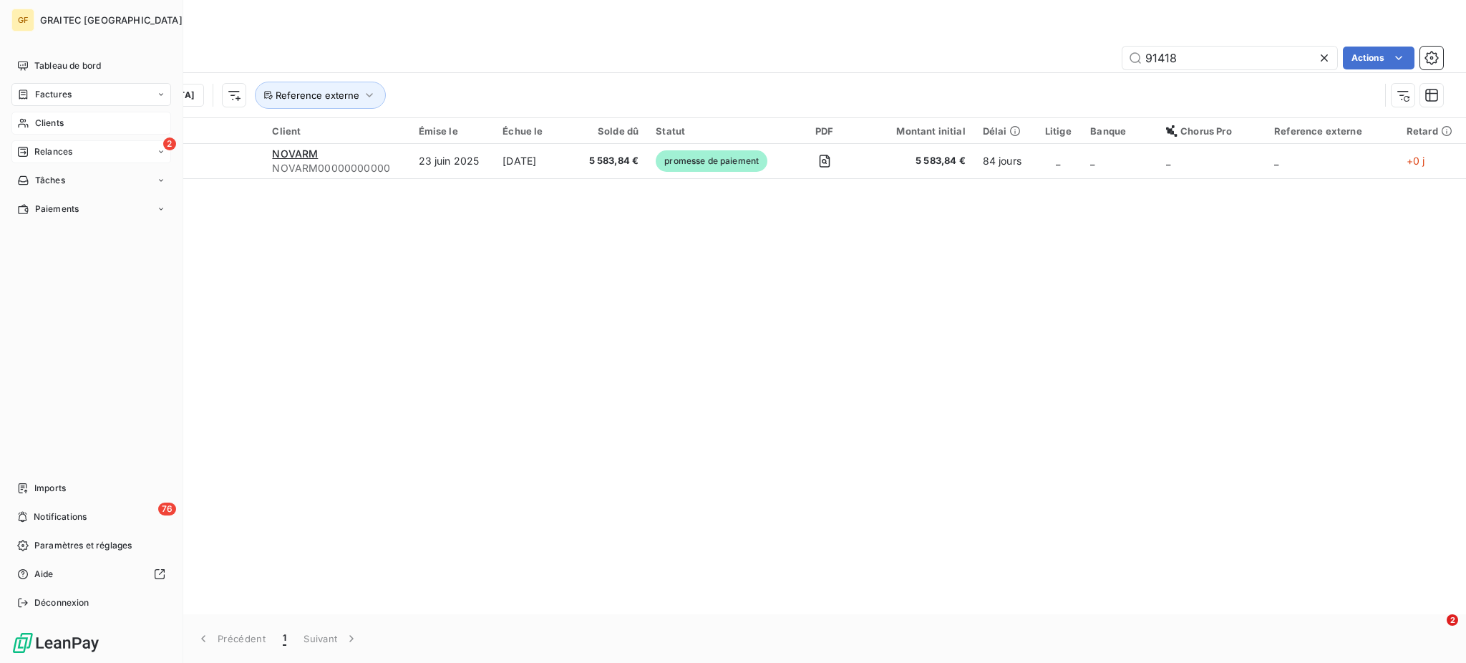
click at [50, 120] on span "Clients" at bounding box center [49, 123] width 29 height 13
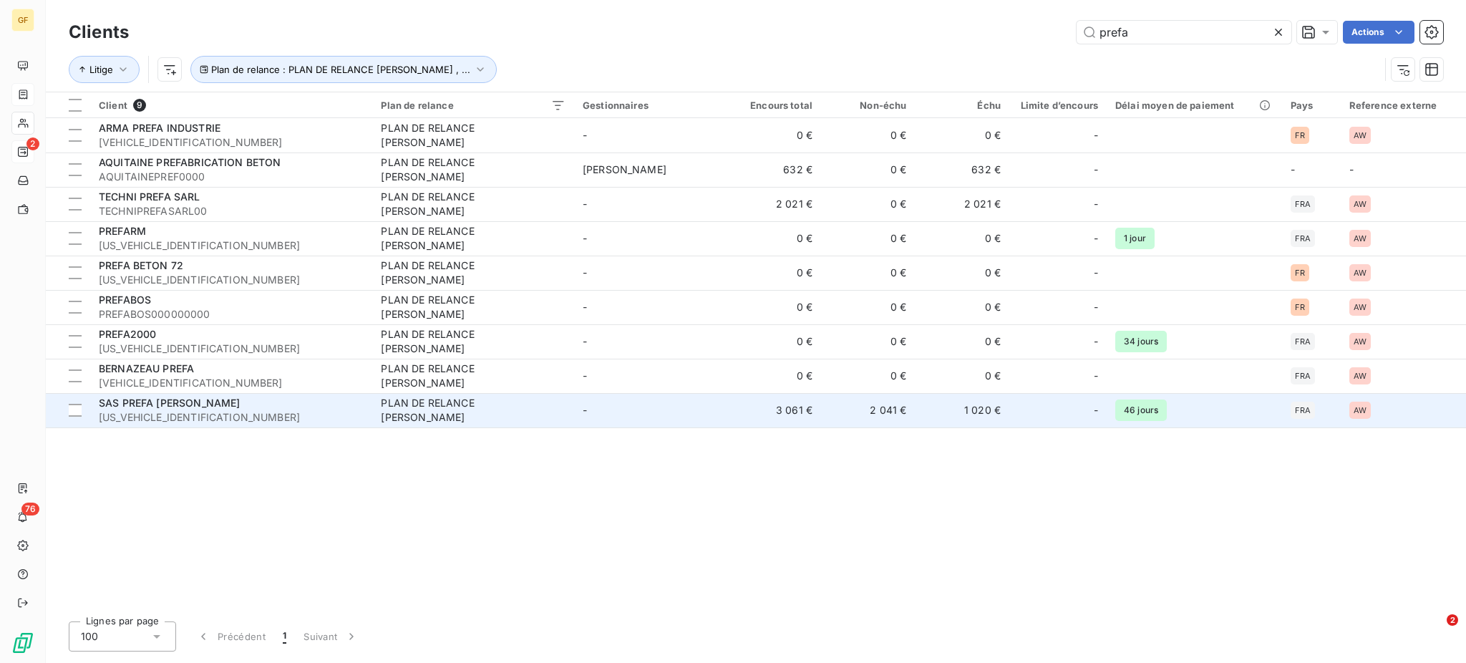
click at [493, 411] on div "PLAN DE RELANCE [PERSON_NAME]" at bounding box center [470, 410] width 179 height 29
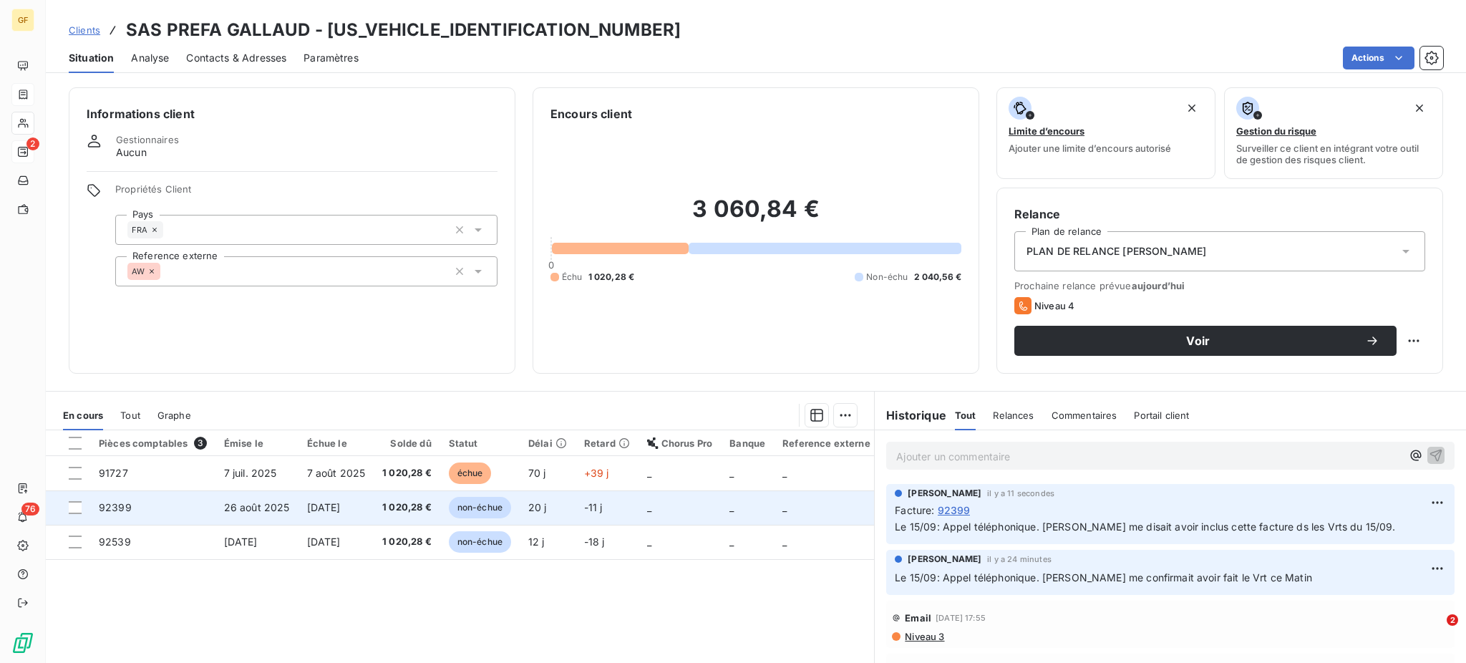
click at [339, 510] on span "[DATE]" at bounding box center [324, 507] width 34 height 12
